Goal: Task Accomplishment & Management: Manage account settings

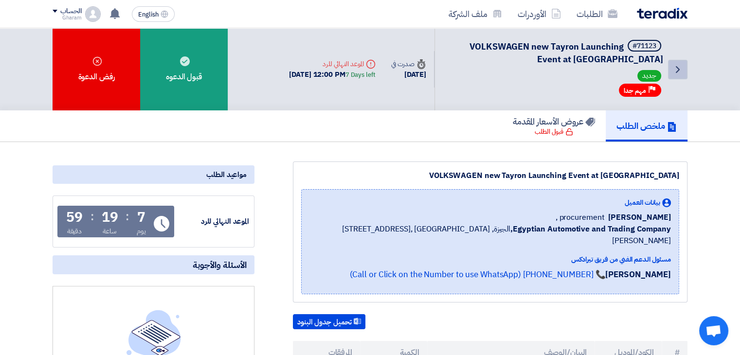
click at [683, 67] on link "Back" at bounding box center [677, 69] width 19 height 19
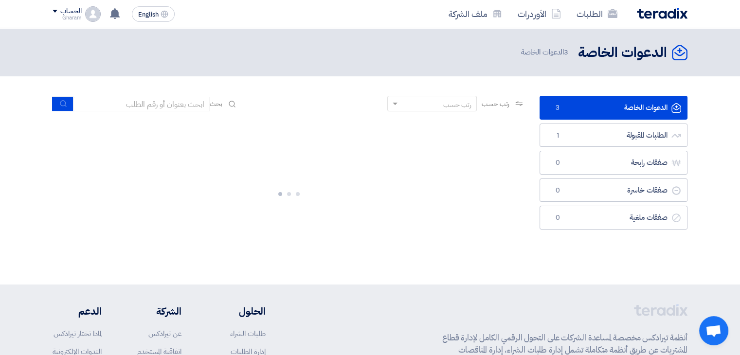
click at [605, 102] on link "الدعوات الخاصة الدعوات الخاصة 3" at bounding box center [613, 108] width 148 height 24
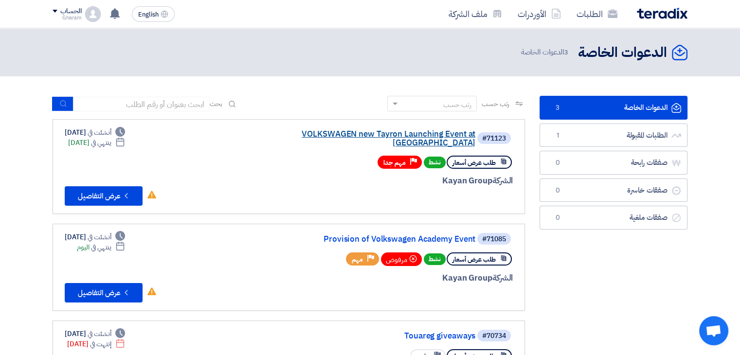
click at [307, 136] on link "VOLKSWAGEN new Tayron Launching Event at [GEOGRAPHIC_DATA]" at bounding box center [378, 139] width 195 height 18
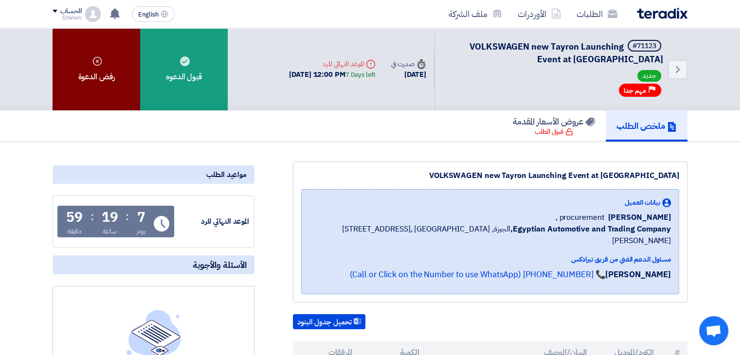
click at [103, 75] on div "رفض الدعوة" at bounding box center [97, 69] width 88 height 82
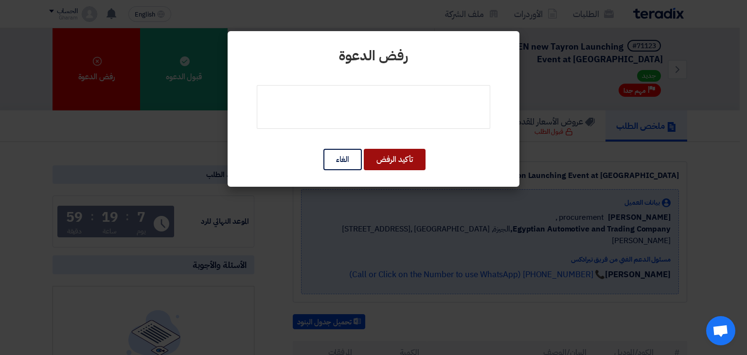
click at [388, 157] on button "تأكيد الرفض" at bounding box center [395, 159] width 62 height 21
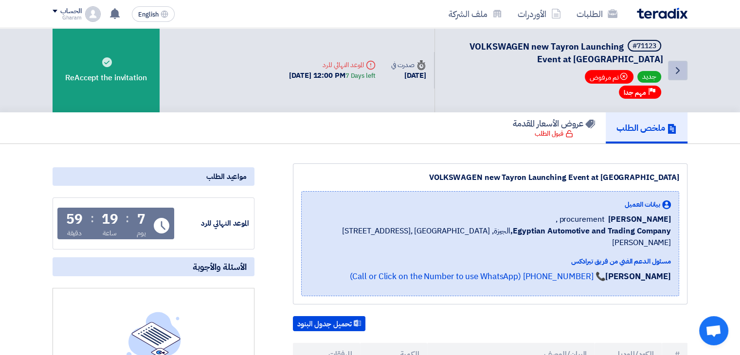
click at [680, 69] on icon "Back" at bounding box center [678, 71] width 12 height 12
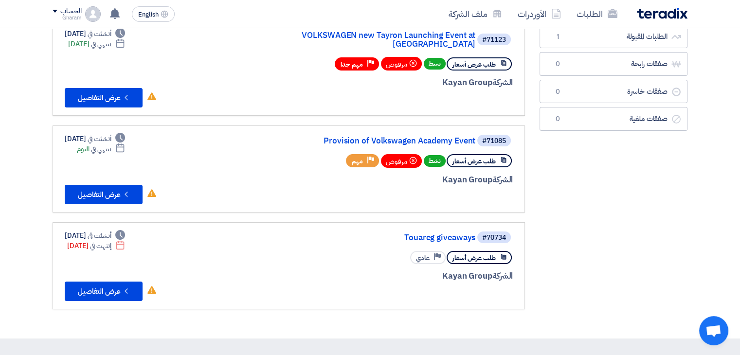
scroll to position [49, 0]
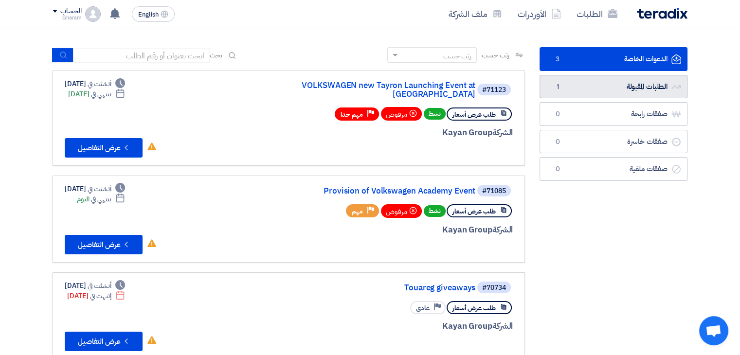
click at [604, 92] on link "الطلبات المقبولة الطلبات المقبولة 1" at bounding box center [613, 87] width 148 height 24
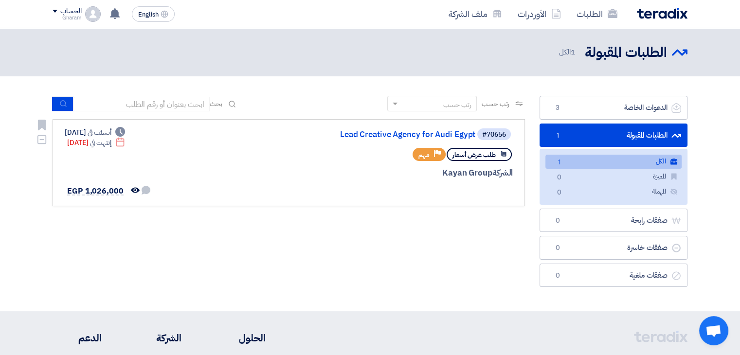
click at [422, 126] on link "#70656 Lead Creative Agency for Audi Egypt طلب عرض أسعار Priority مهم الشركة Ka…" at bounding box center [289, 162] width 472 height 87
click at [421, 132] on link "Lead Creative Agency for Audi Egypt" at bounding box center [378, 134] width 195 height 9
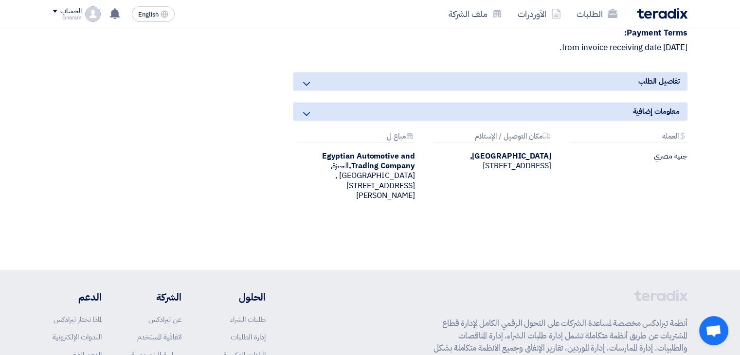
scroll to position [1703, 0]
